Goal: Find specific page/section: Find specific page/section

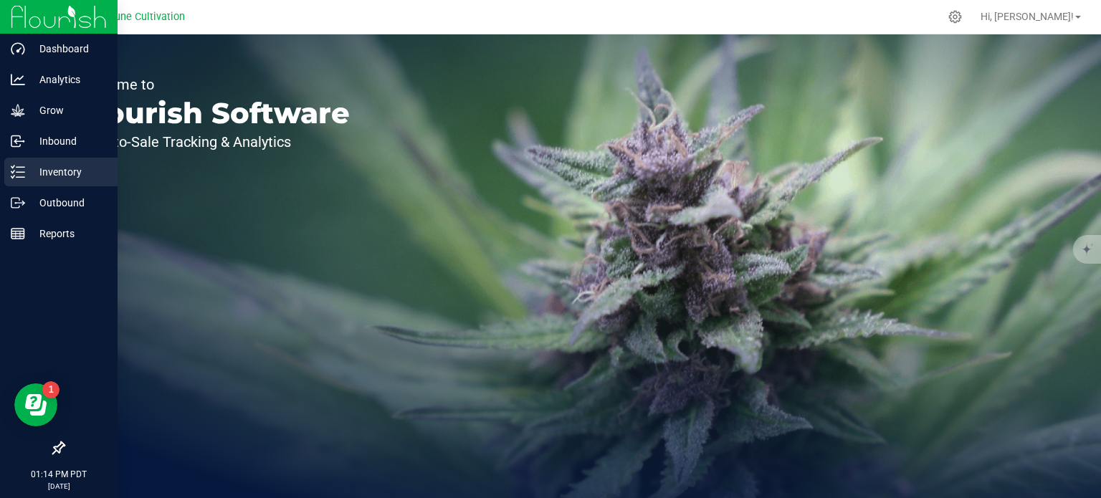
click at [21, 163] on div "Inventory" at bounding box center [60, 172] width 113 height 29
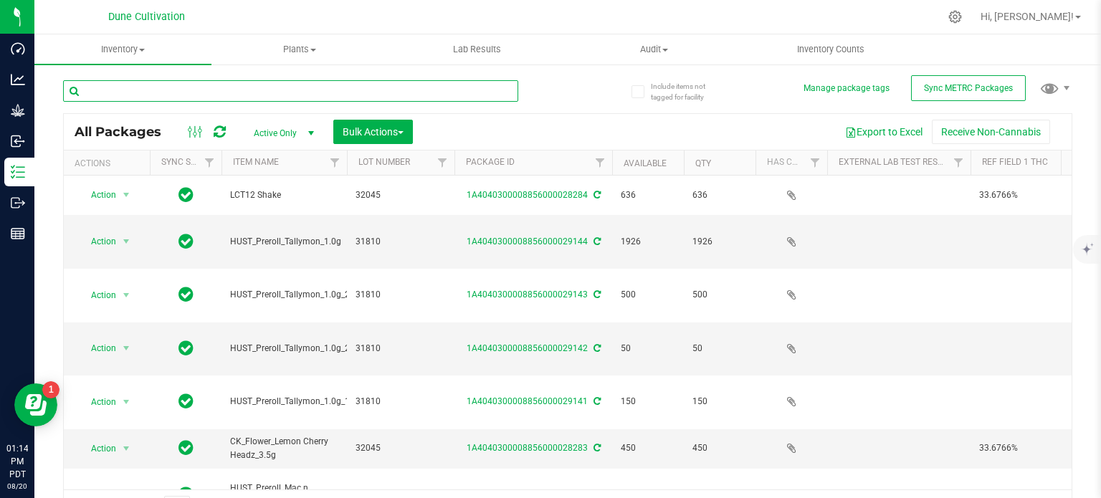
click at [258, 87] on input "text" at bounding box center [290, 90] width 455 height 21
type input "31841"
